Goal: Obtain resource: Download file/media

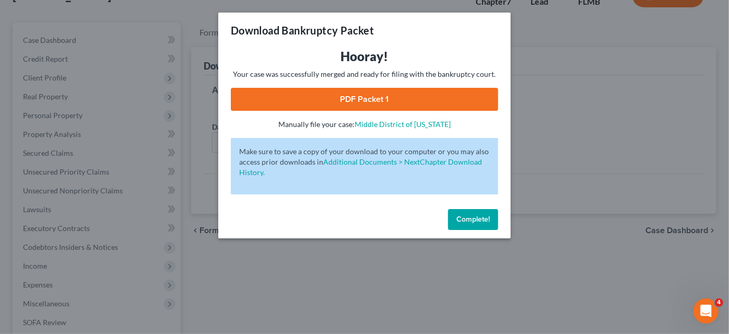
drag, startPoint x: 0, startPoint y: 0, endPoint x: 458, endPoint y: 217, distance: 506.9
click at [458, 217] on span "Complete!" at bounding box center [472, 219] width 33 height 9
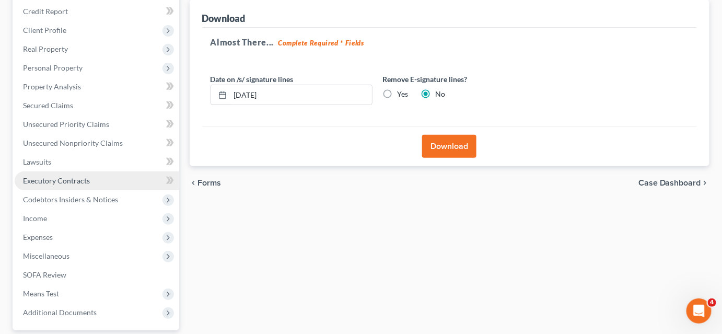
scroll to position [220, 0]
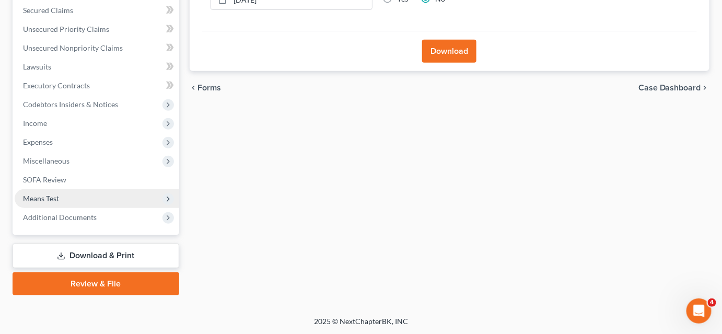
click at [92, 200] on span "Means Test" at bounding box center [97, 198] width 164 height 19
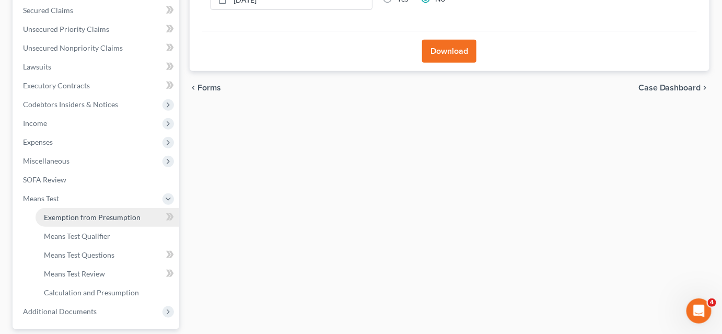
click at [92, 216] on span "Exemption from Presumption" at bounding box center [92, 217] width 97 height 9
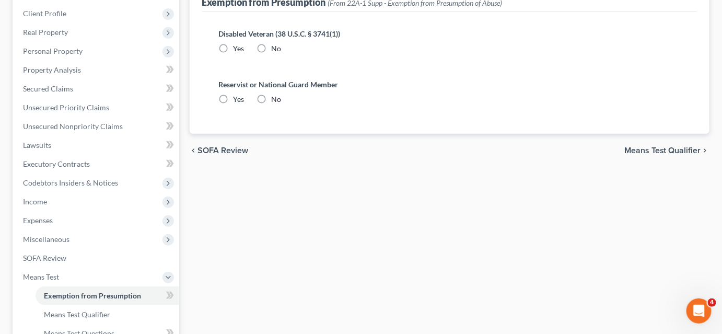
scroll to position [285, 0]
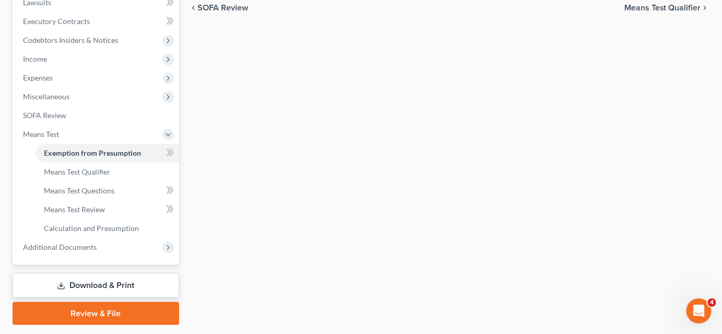
click at [112, 279] on link "Download & Print" at bounding box center [96, 285] width 167 height 25
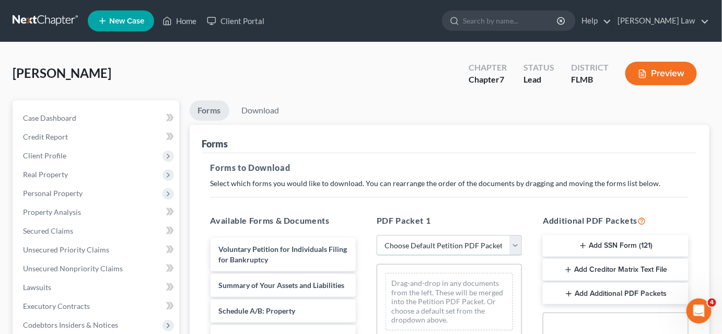
click at [399, 249] on select "Choose Default Petition PDF Packet Complete Bankruptcy Petition (all forms and …" at bounding box center [448, 245] width 145 height 21
select select "0"
click at [376, 235] on select "Choose Default Petition PDF Packet Complete Bankruptcy Petition (all forms and …" at bounding box center [448, 245] width 145 height 21
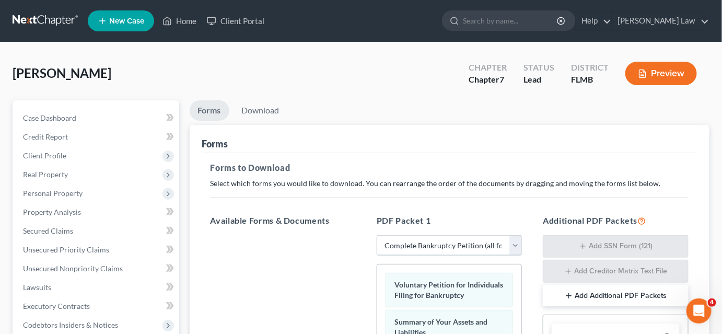
scroll to position [142, 0]
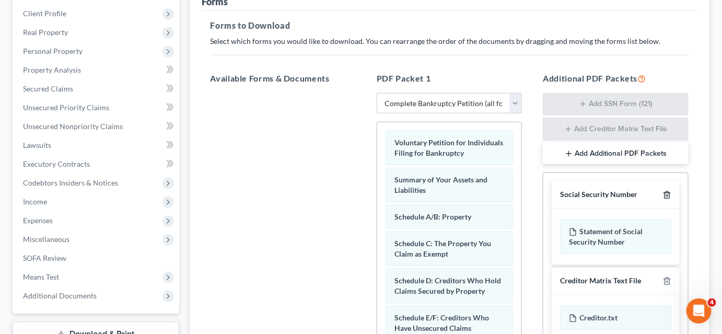
click at [665, 196] on icon "button" at bounding box center [667, 195] width 8 height 8
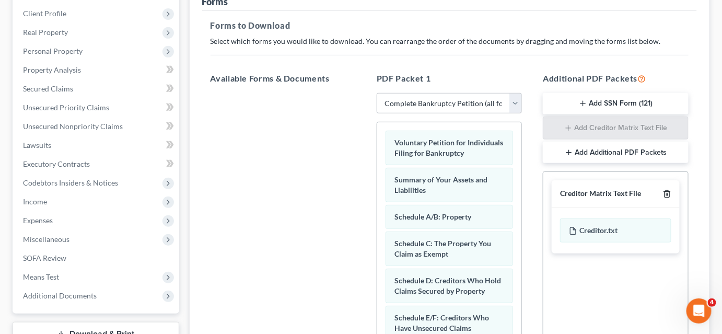
click at [666, 196] on icon "button" at bounding box center [666, 194] width 5 height 7
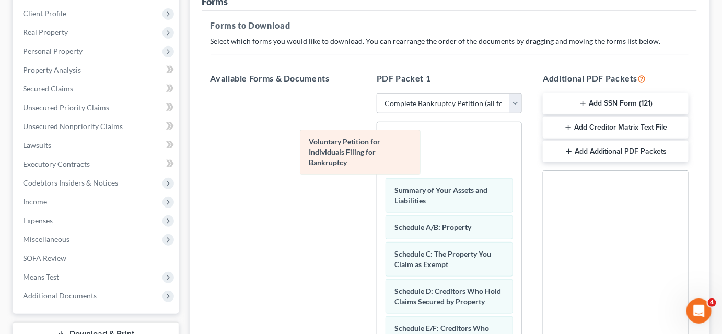
drag, startPoint x: 457, startPoint y: 148, endPoint x: 236, endPoint y: 129, distance: 222.2
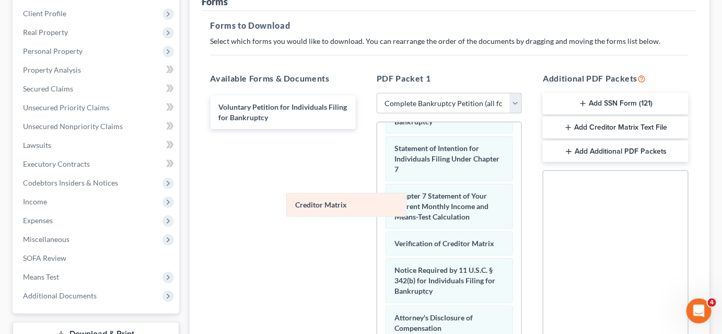
drag, startPoint x: 427, startPoint y: 220, endPoint x: 287, endPoint y: 192, distance: 142.9
click at [377, 202] on div "Creditor Matrix Summary of Your Assets and Liabilities Schedule A/B: Property S…" at bounding box center [449, 79] width 144 height 657
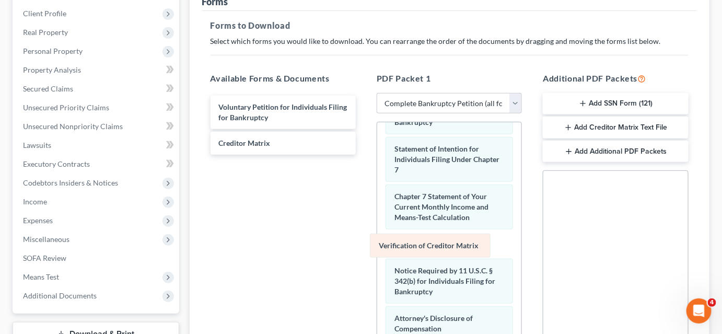
drag, startPoint x: 468, startPoint y: 250, endPoint x: 297, endPoint y: 208, distance: 175.7
click at [377, 214] on div "Verification of Creditor Matrix Summary of Your Assets and Liabilities Schedule…" at bounding box center [449, 80] width 144 height 656
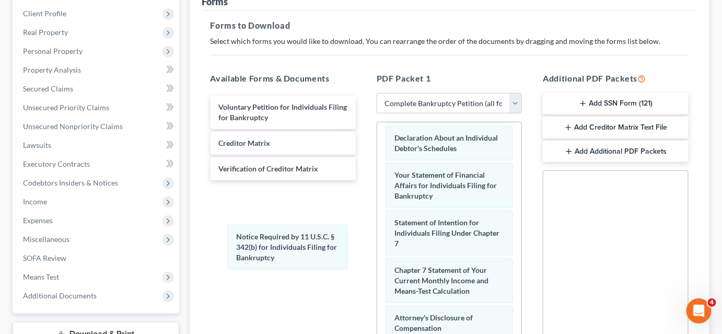
scroll to position [313, 0]
drag, startPoint x: 457, startPoint y: 281, endPoint x: 308, endPoint y: 238, distance: 154.9
click at [377, 243] on div "Notice Required by 11 U.S.C. § 342(b) for Individuals Filing for Bankruptcy Sum…" at bounding box center [449, 117] width 144 height 583
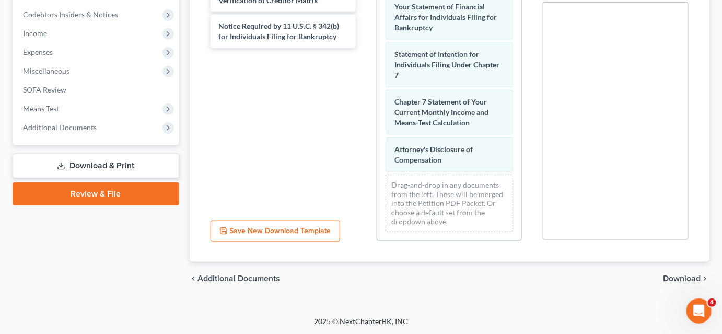
click at [674, 279] on span "Download" at bounding box center [682, 278] width 38 height 8
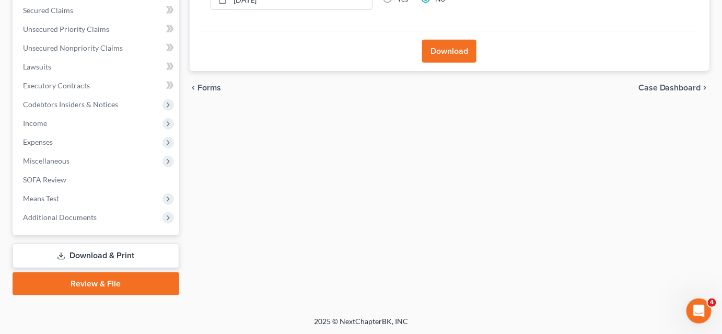
scroll to position [30, 0]
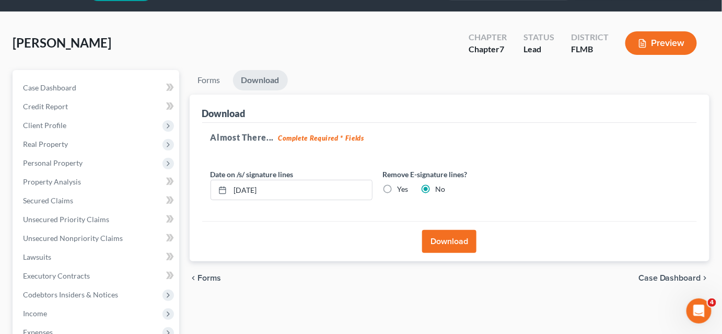
click at [438, 235] on button "Download" at bounding box center [449, 241] width 54 height 23
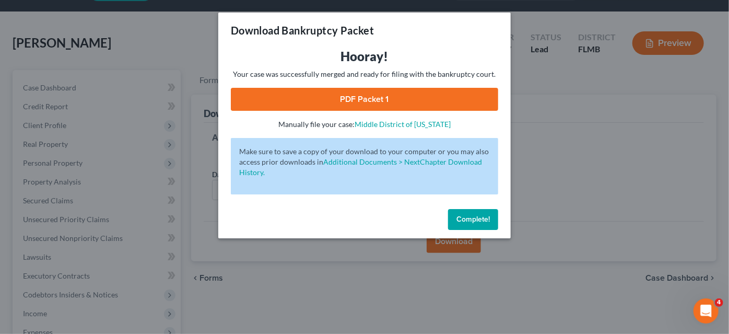
click at [318, 98] on link "PDF Packet 1" at bounding box center [364, 99] width 267 height 23
click at [458, 215] on span "Complete!" at bounding box center [472, 219] width 33 height 9
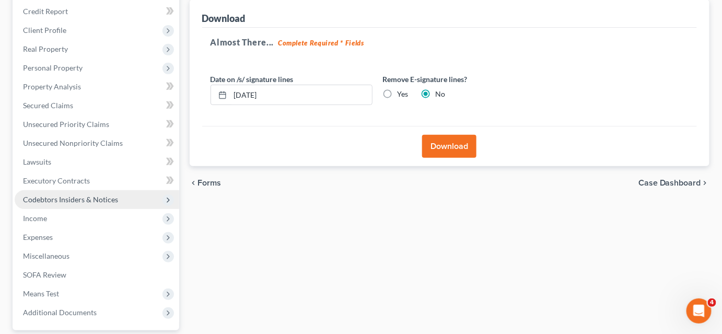
scroll to position [220, 0]
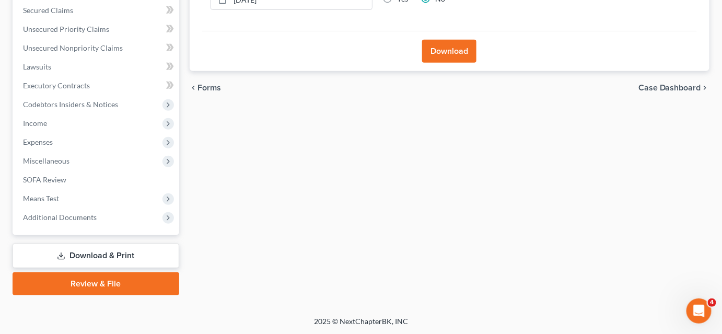
click at [123, 253] on link "Download & Print" at bounding box center [96, 255] width 167 height 25
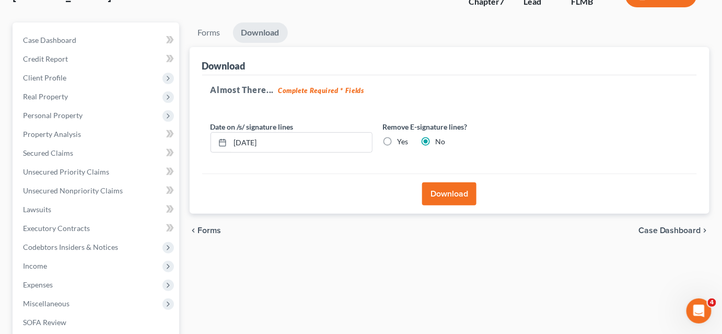
scroll to position [0, 0]
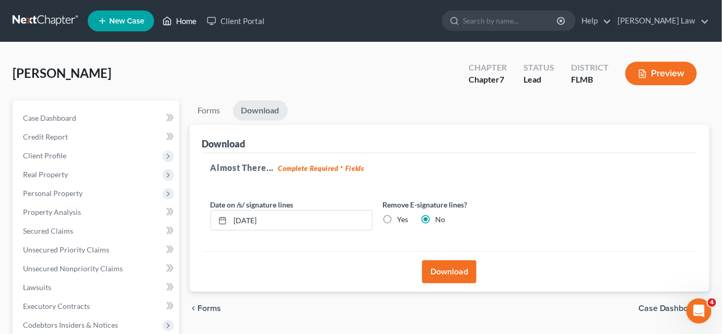
click at [189, 21] on link "Home" at bounding box center [179, 20] width 44 height 19
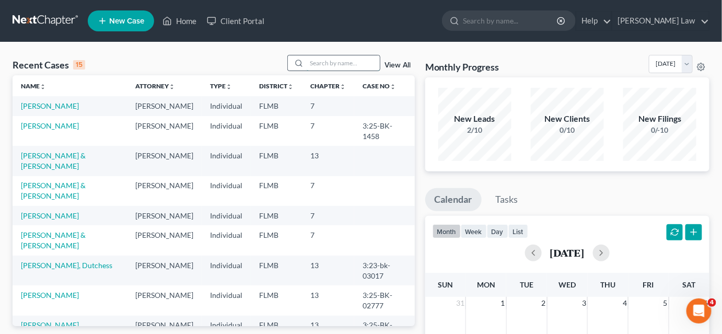
click at [321, 59] on input "search" at bounding box center [343, 62] width 73 height 15
type input "[PERSON_NAME]"
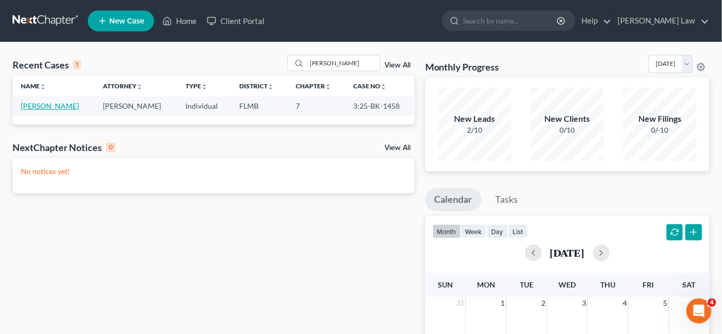
click at [58, 102] on link "[PERSON_NAME]" at bounding box center [50, 105] width 58 height 9
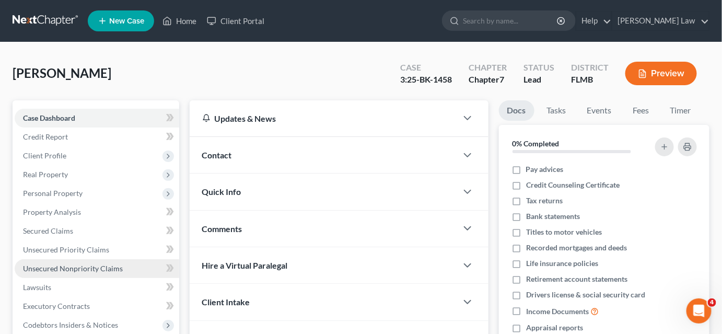
click at [76, 266] on span "Unsecured Nonpriority Claims" at bounding box center [73, 268] width 100 height 9
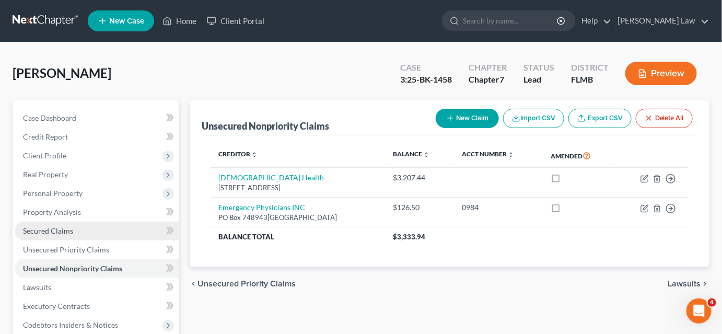
click at [75, 227] on link "Secured Claims" at bounding box center [97, 230] width 164 height 19
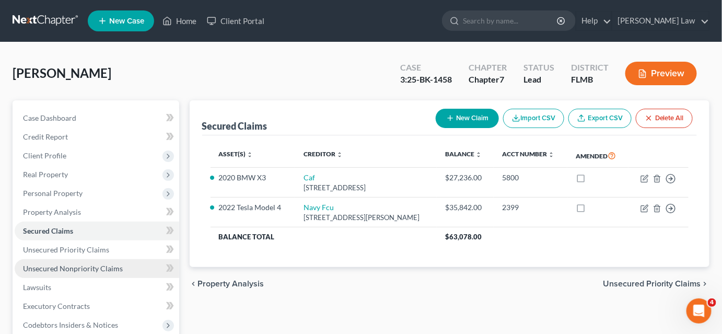
click at [101, 266] on span "Unsecured Nonpriority Claims" at bounding box center [73, 268] width 100 height 9
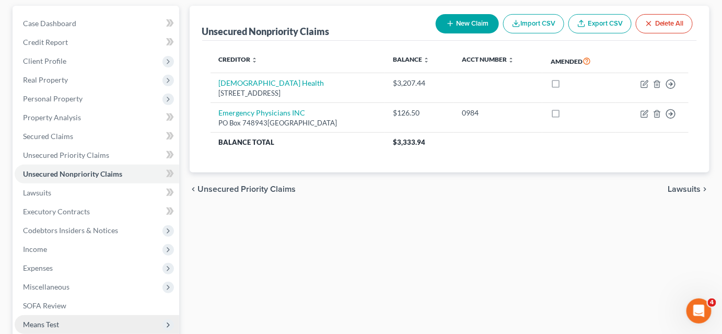
scroll to position [190, 0]
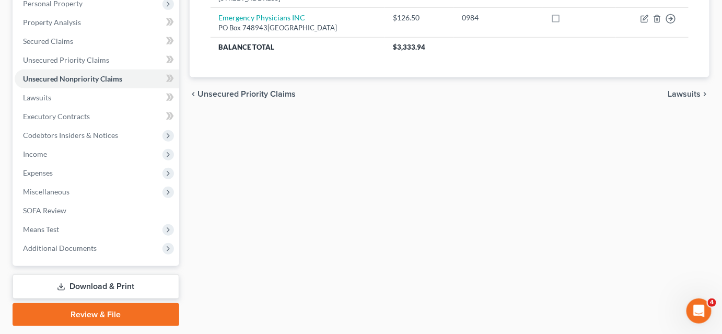
click at [112, 286] on link "Download & Print" at bounding box center [96, 286] width 167 height 25
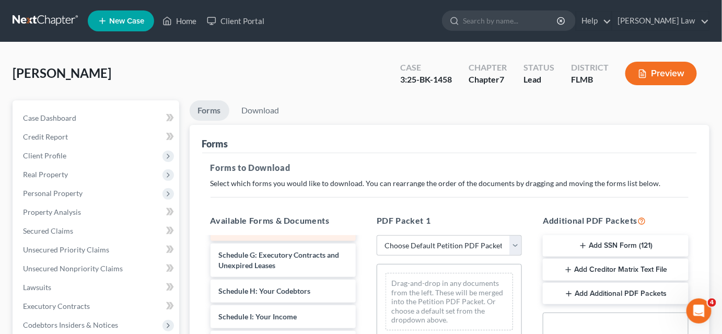
scroll to position [142, 0]
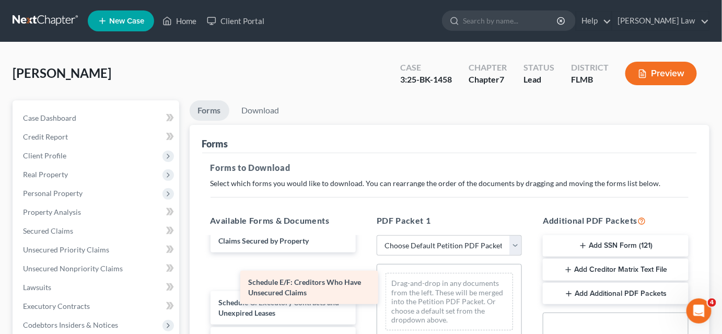
drag, startPoint x: 271, startPoint y: 273, endPoint x: 438, endPoint y: 278, distance: 167.2
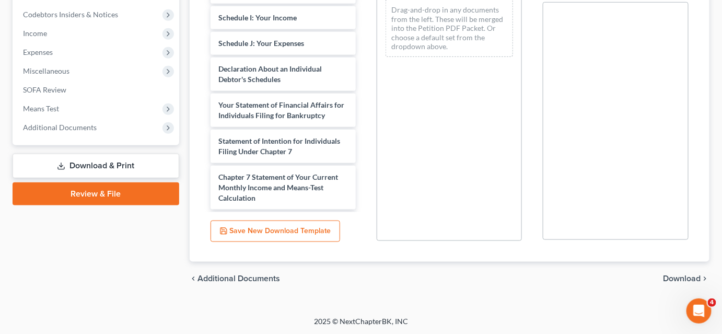
click at [673, 278] on span "Download" at bounding box center [682, 278] width 38 height 8
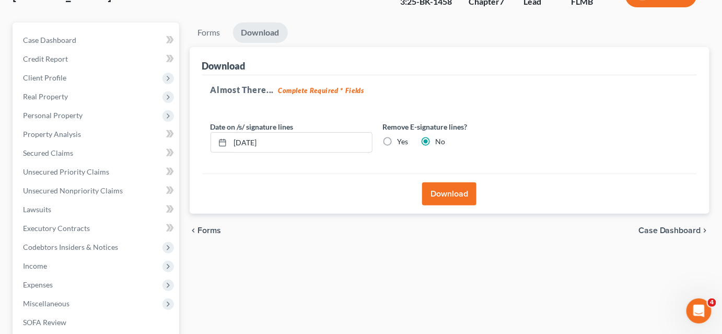
scroll to position [30, 0]
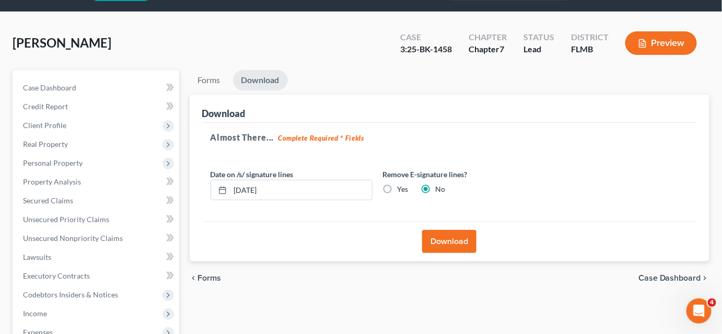
click at [459, 242] on button "Download" at bounding box center [449, 241] width 54 height 23
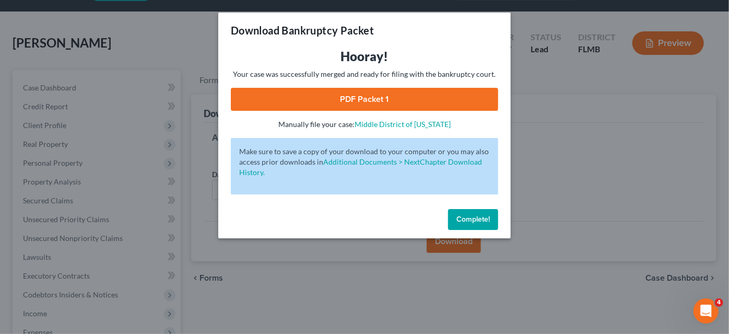
click at [368, 101] on link "PDF Packet 1" at bounding box center [364, 99] width 267 height 23
click at [461, 224] on button "Complete!" at bounding box center [473, 219] width 50 height 21
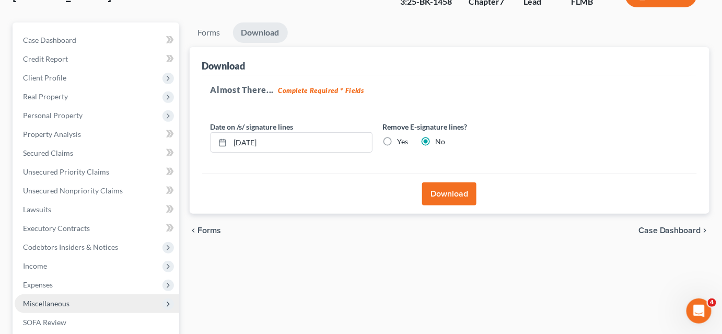
scroll to position [173, 0]
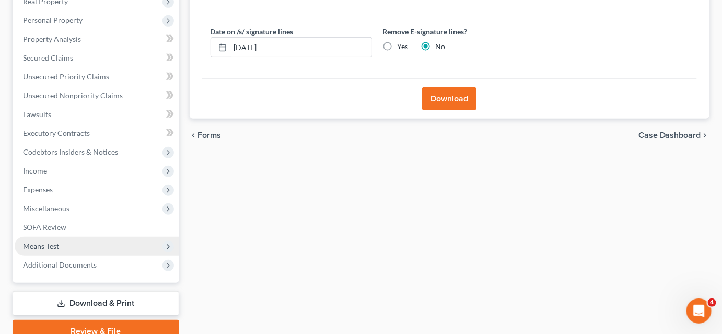
click at [109, 252] on span "Means Test" at bounding box center [97, 246] width 164 height 19
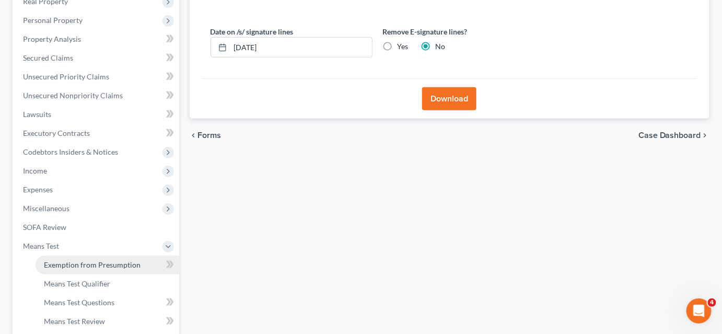
click at [113, 268] on link "Exemption from Presumption" at bounding box center [108, 264] width 144 height 19
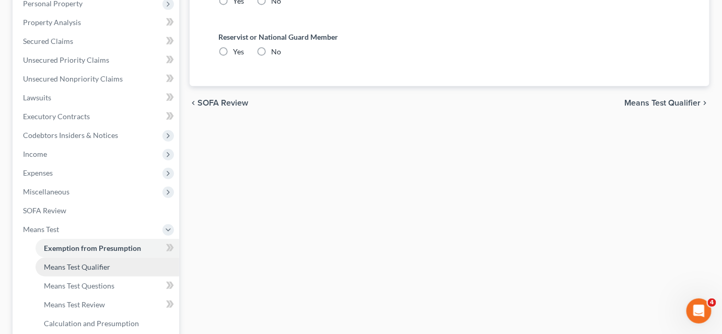
scroll to position [314, 0]
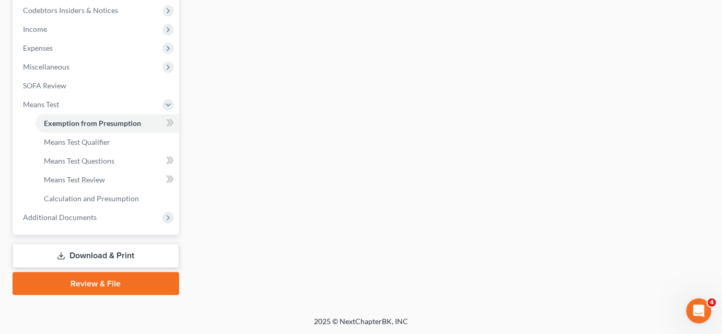
click at [133, 254] on link "Download & Print" at bounding box center [96, 255] width 167 height 25
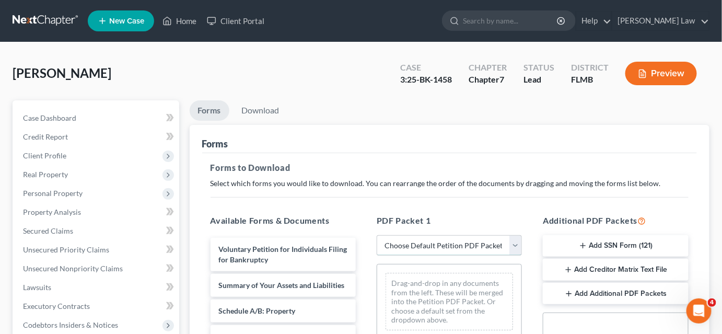
click at [401, 242] on select "Choose Default Petition PDF Packet Complete Bankruptcy Petition (all forms and …" at bounding box center [448, 245] width 145 height 21
select select "2"
click at [376, 235] on select "Choose Default Petition PDF Packet Complete Bankruptcy Petition (all forms and …" at bounding box center [448, 245] width 145 height 21
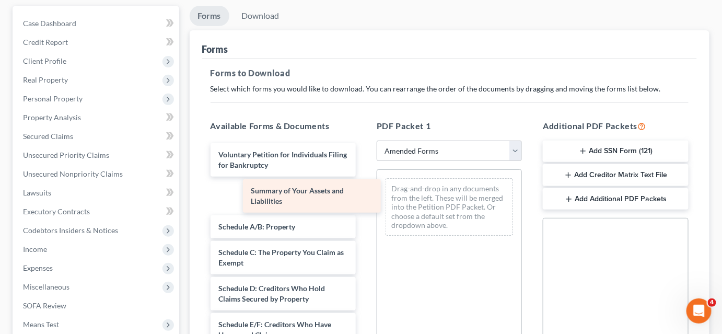
drag, startPoint x: 301, startPoint y: 190, endPoint x: 458, endPoint y: 183, distance: 157.8
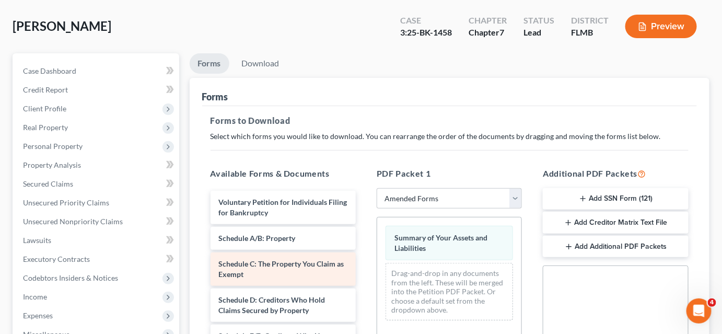
scroll to position [47, 0]
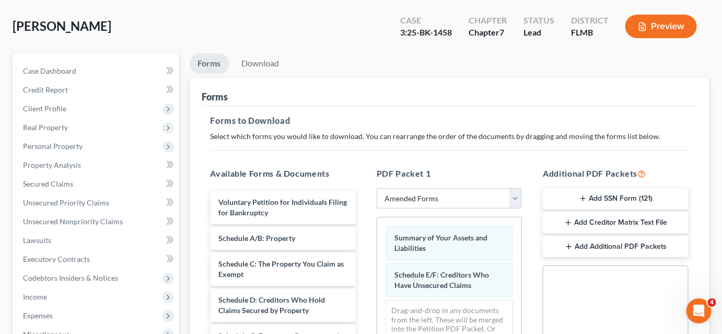
scroll to position [190, 0]
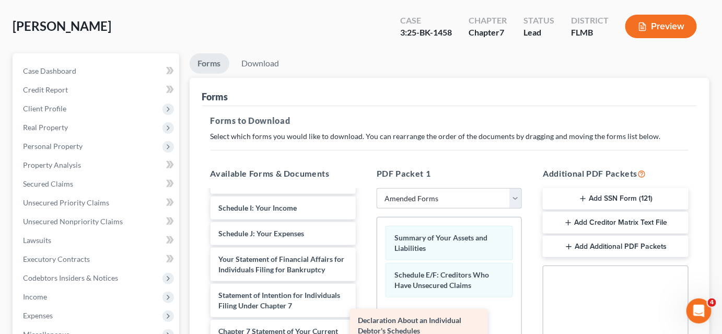
drag, startPoint x: 295, startPoint y: 263, endPoint x: 459, endPoint y: 317, distance: 172.7
click at [364, 320] on div "Declaration About an Individual Debtor's Schedules Voluntary Petition for Indiv…" at bounding box center [283, 238] width 162 height 475
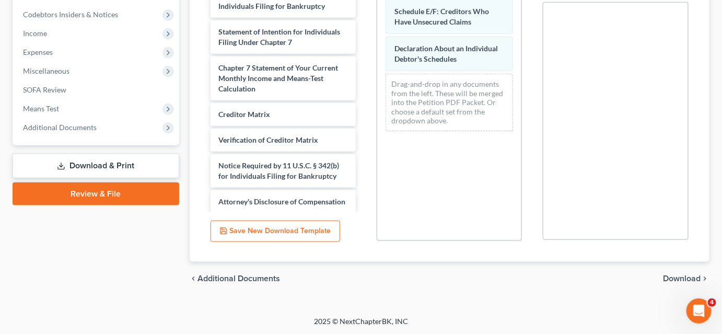
click at [668, 275] on span "Download" at bounding box center [682, 278] width 38 height 8
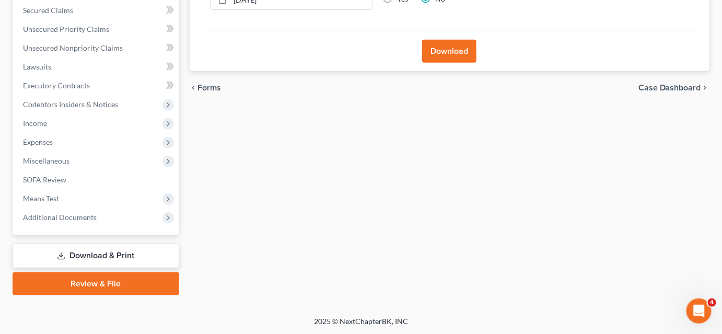
click at [441, 48] on button "Download" at bounding box center [449, 51] width 54 height 23
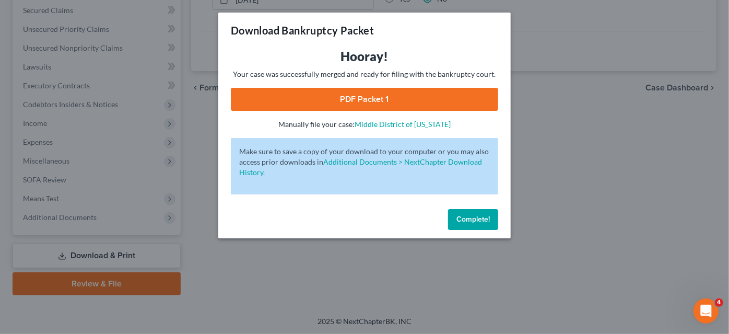
click at [369, 96] on link "PDF Packet 1" at bounding box center [364, 99] width 267 height 23
